Goal: Navigation & Orientation: Find specific page/section

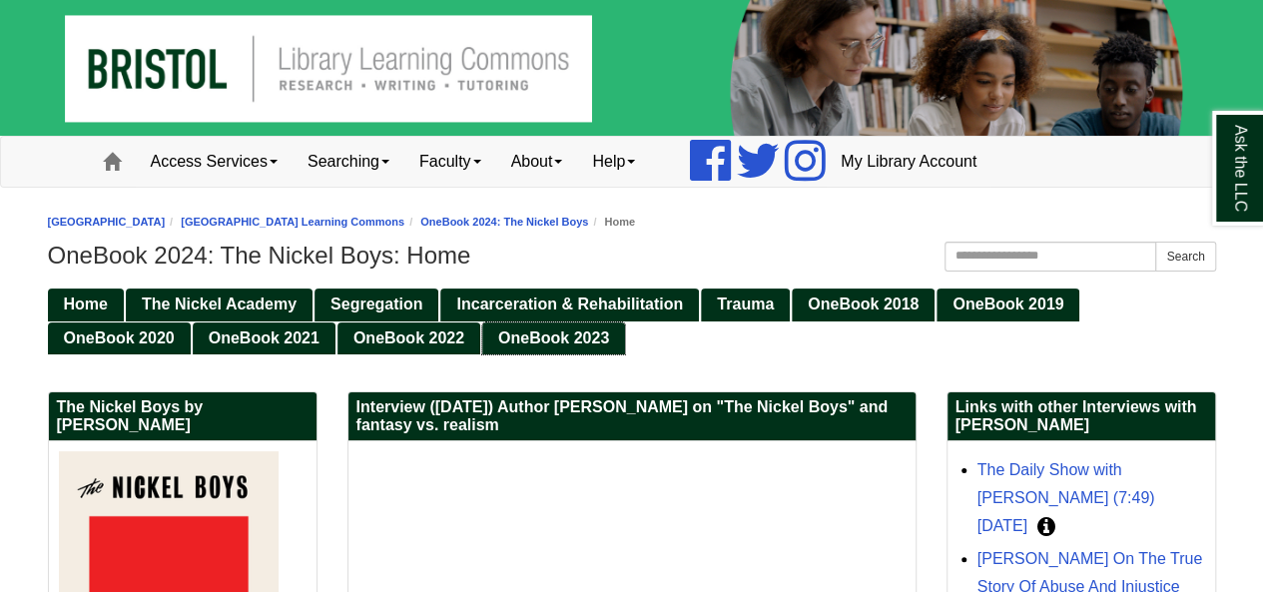
click at [523, 344] on span "OneBook 2023" at bounding box center [553, 338] width 111 height 17
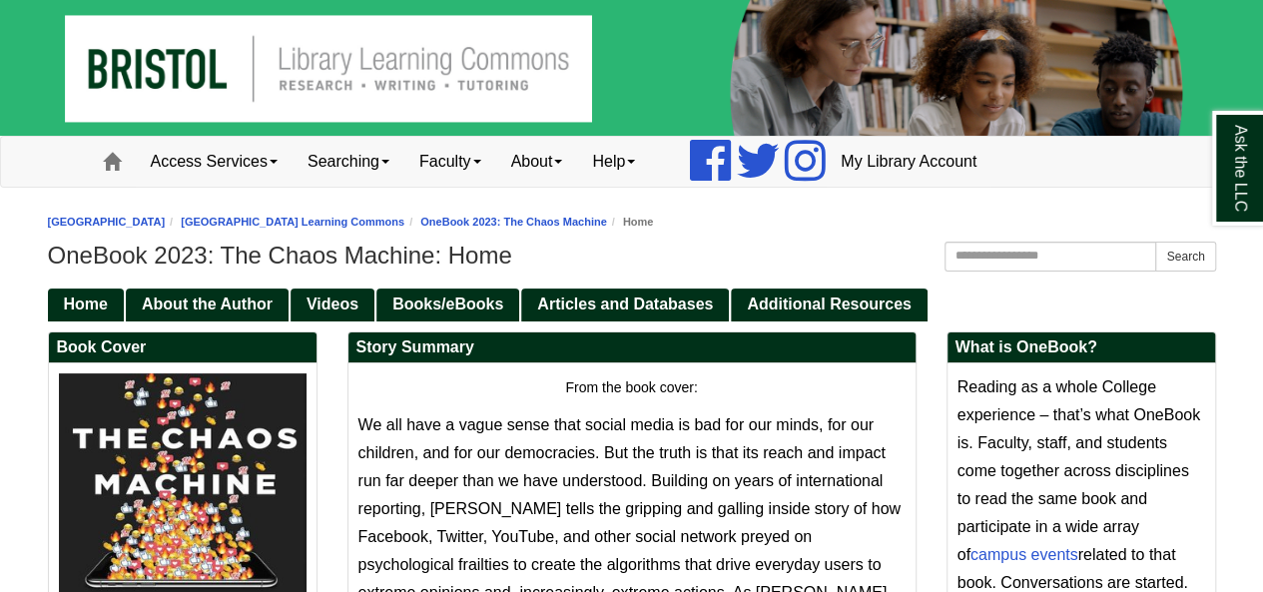
click at [388, 44] on img at bounding box center [631, 68] width 1263 height 136
click at [194, 69] on img at bounding box center [631, 68] width 1263 height 136
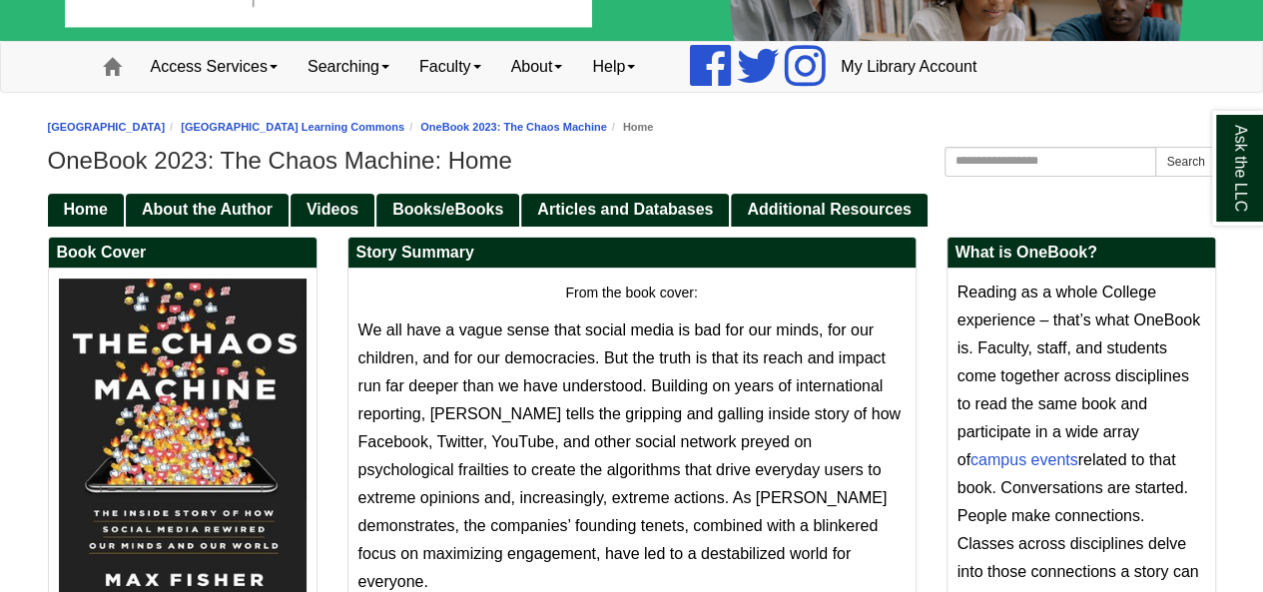
scroll to position [300, 0]
